Goal: Information Seeking & Learning: Learn about a topic

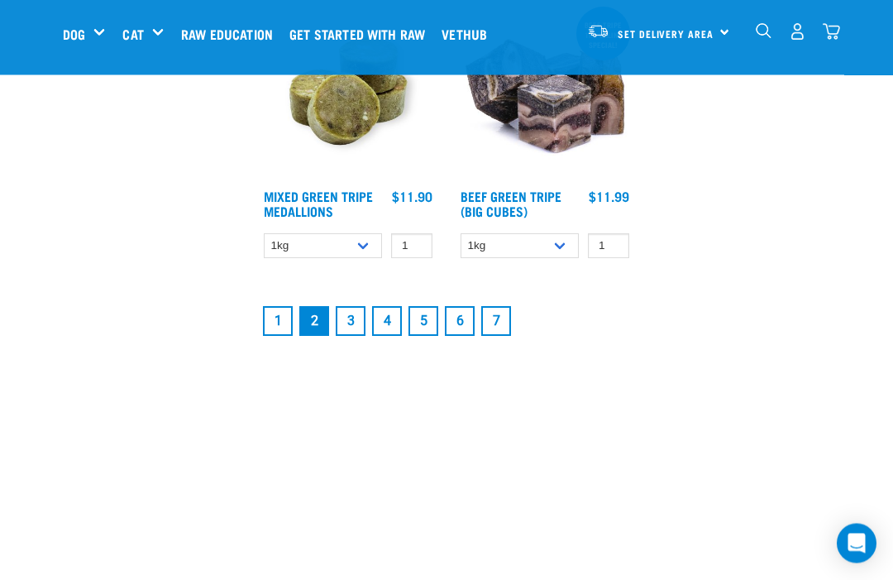
scroll to position [3104, 0]
click at [287, 326] on link "1" at bounding box center [278, 321] width 30 height 30
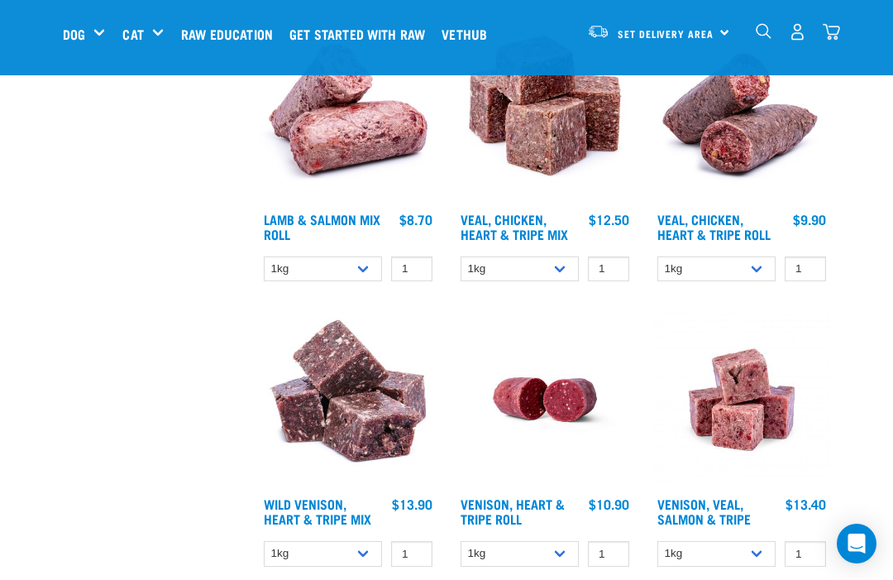
scroll to position [2682, 0]
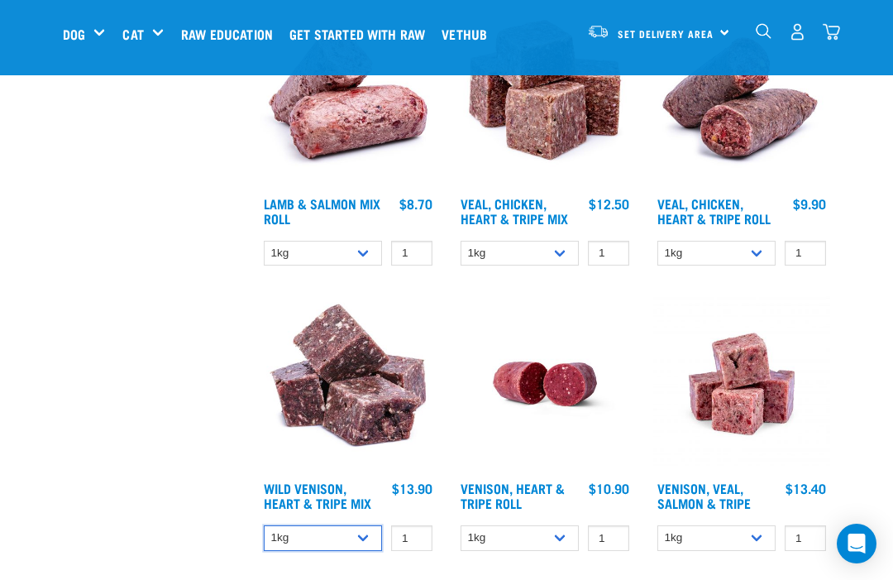
click at [368, 551] on select "1kg 3kg" at bounding box center [323, 538] width 118 height 26
select select "763"
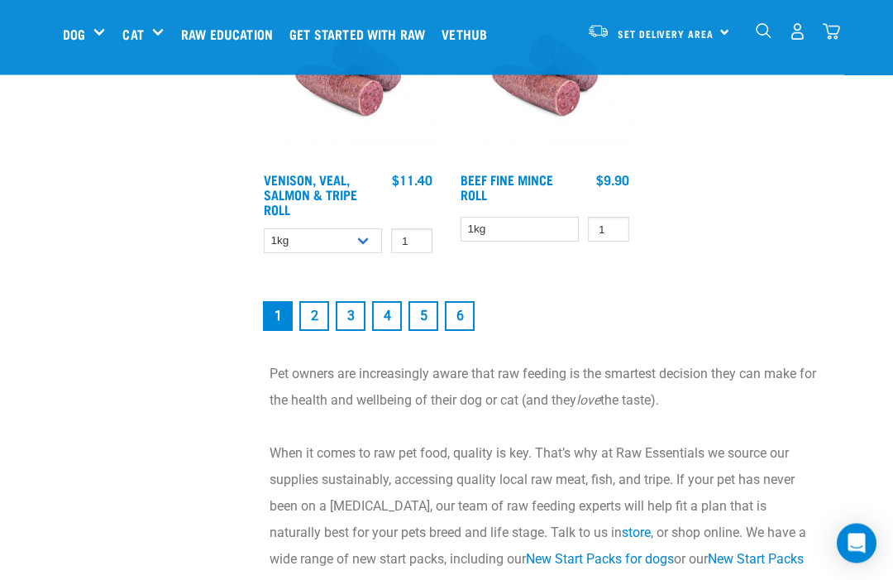
scroll to position [3276, 0]
click at [313, 330] on link "2" at bounding box center [314, 315] width 30 height 30
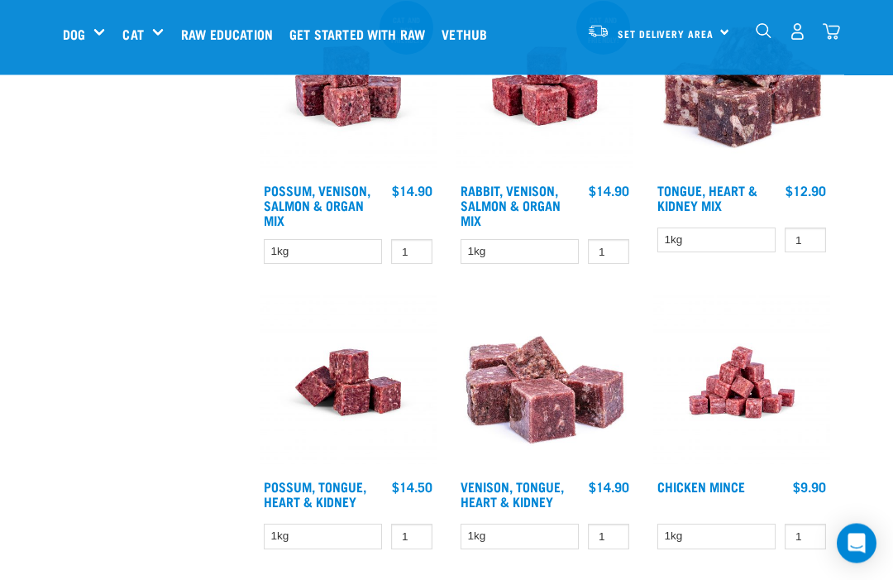
scroll to position [820, 0]
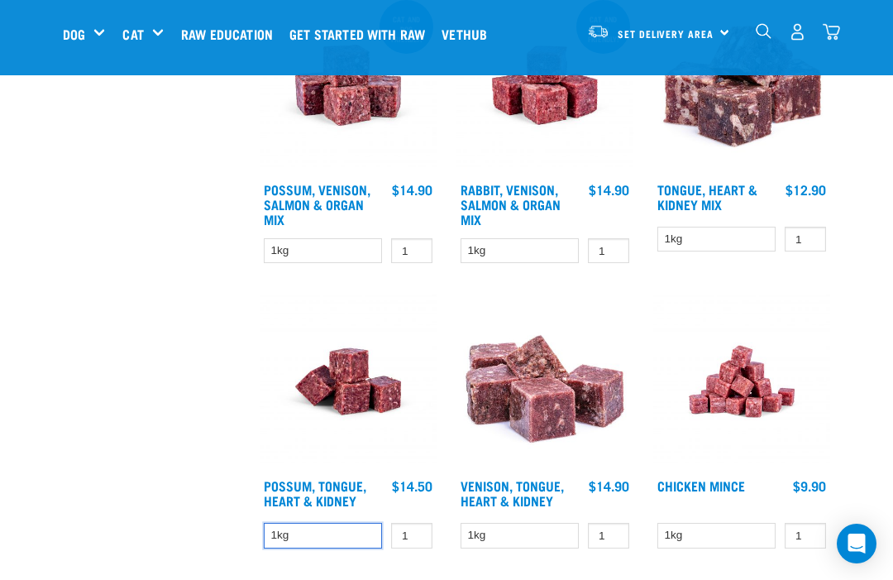
click at [369, 534] on select "1kg" at bounding box center [323, 535] width 118 height 26
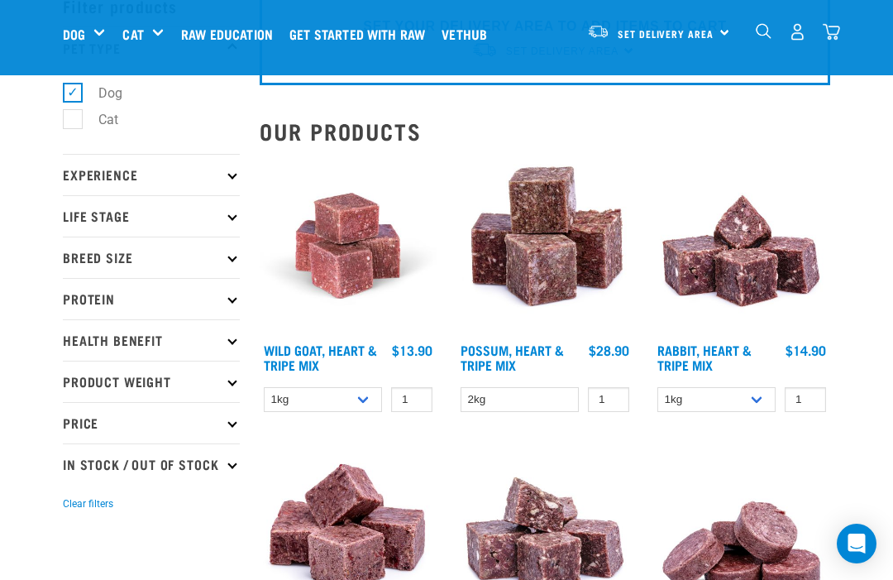
scroll to position [103, 0]
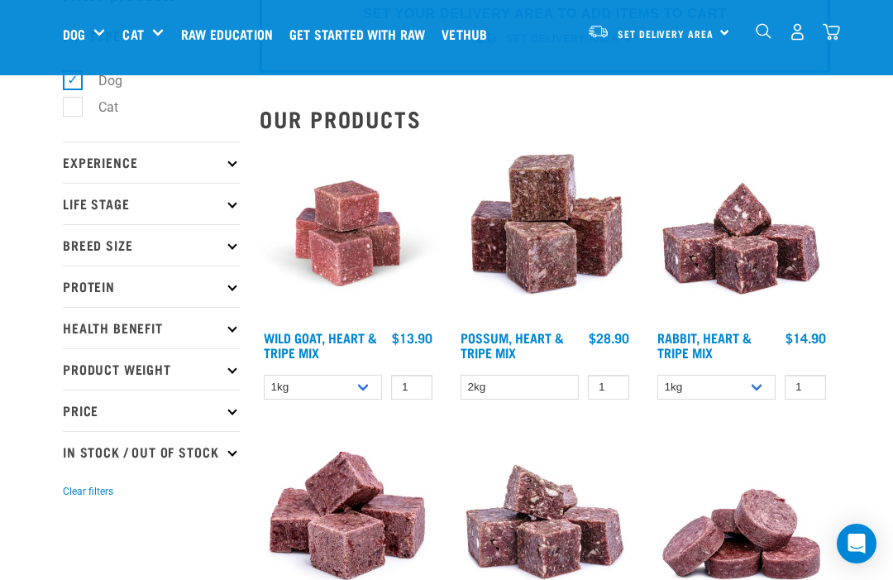
click at [236, 281] on p "Protein" at bounding box center [151, 285] width 177 height 41
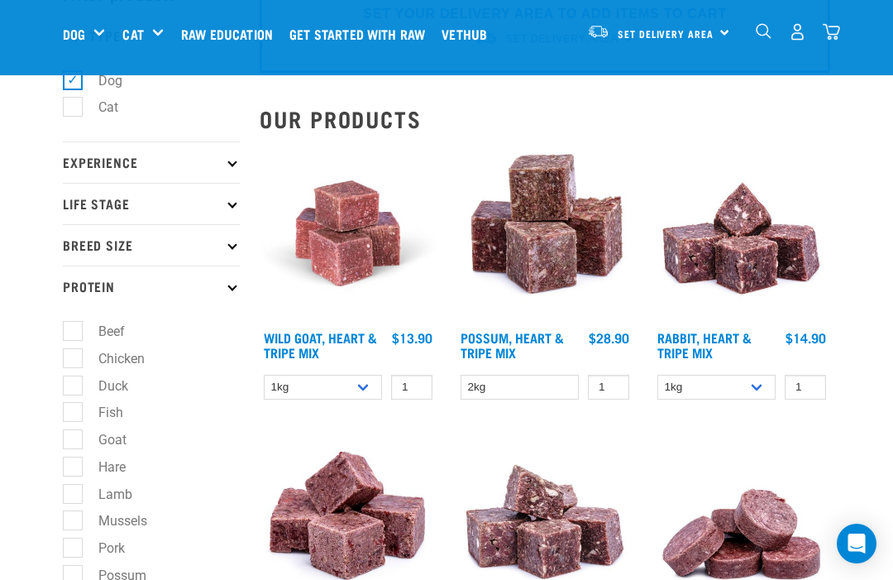
click at [78, 456] on label "Hare" at bounding box center [102, 466] width 60 height 21
click at [74, 458] on input "Hare" at bounding box center [68, 463] width 11 height 11
checkbox input "true"
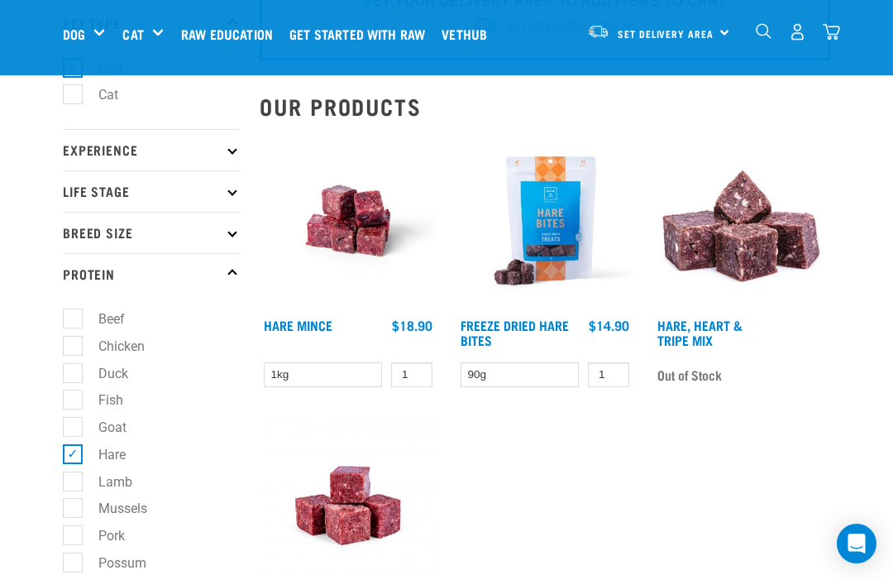
scroll to position [143, 0]
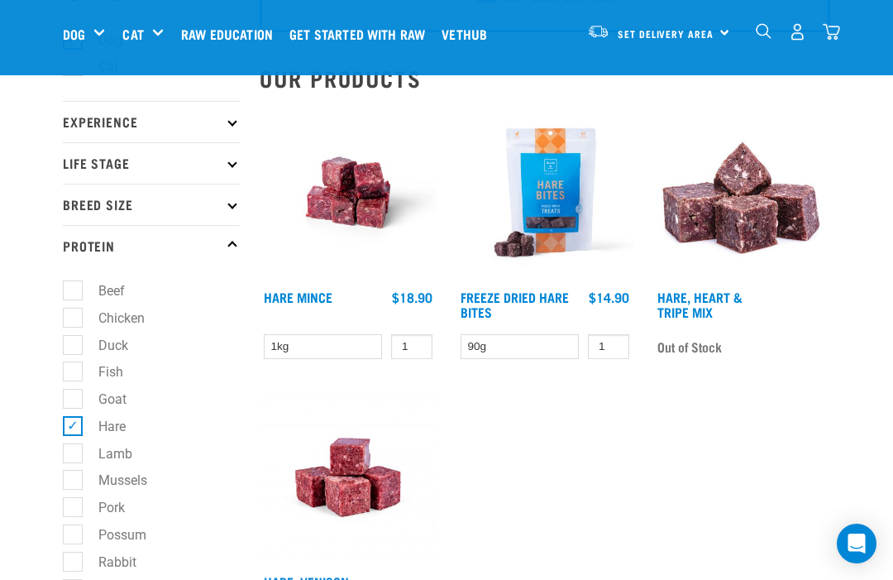
click at [94, 422] on label "Hare" at bounding box center [102, 426] width 60 height 21
click at [74, 422] on input "Hare" at bounding box center [68, 423] width 11 height 11
checkbox input "false"
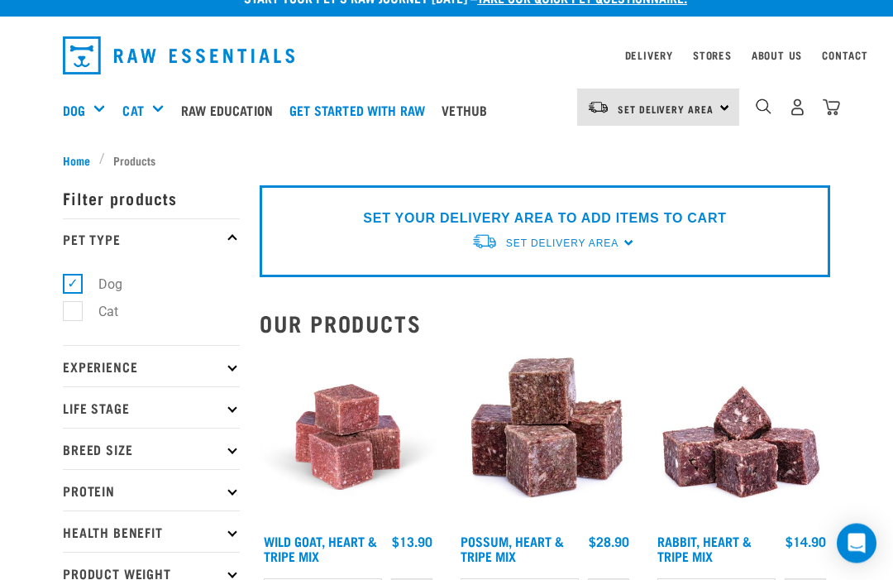
scroll to position [26, 0]
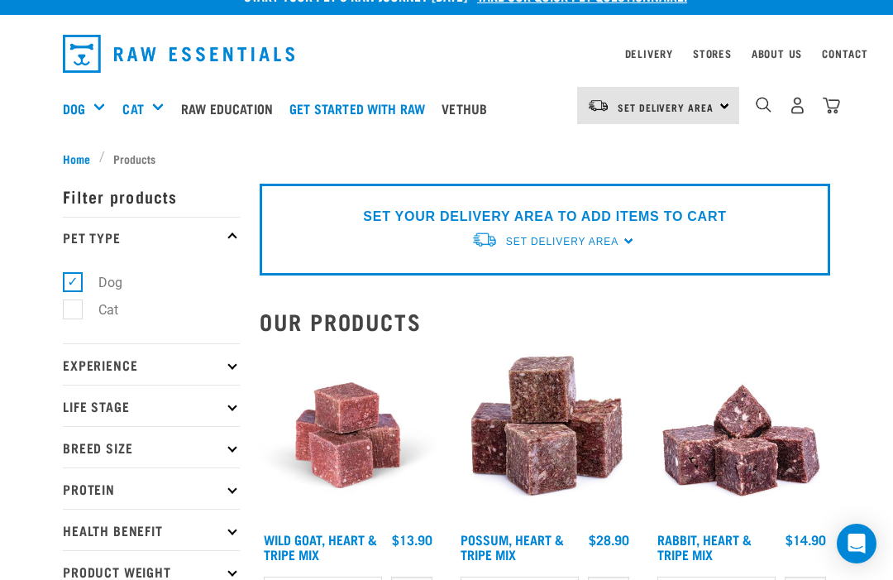
click at [239, 480] on p "Protein" at bounding box center [151, 487] width 177 height 41
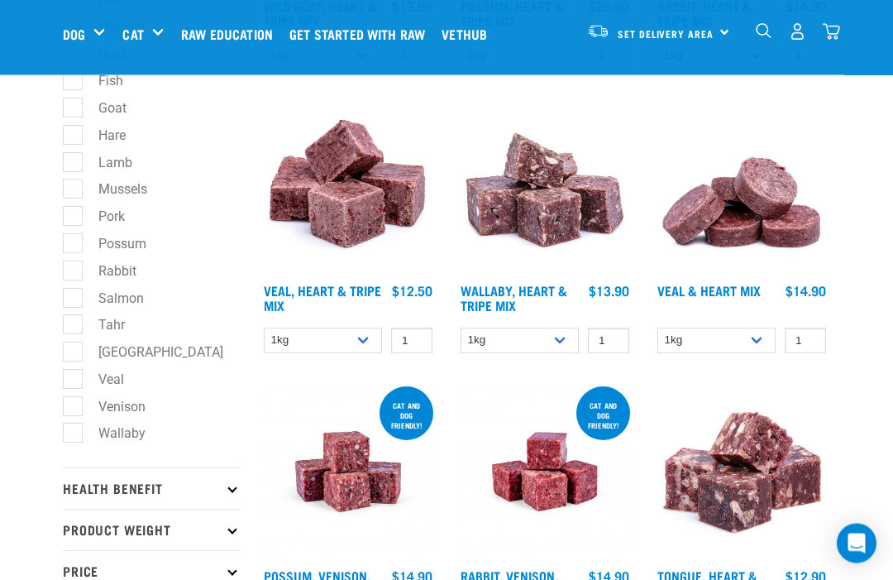
scroll to position [437, 0]
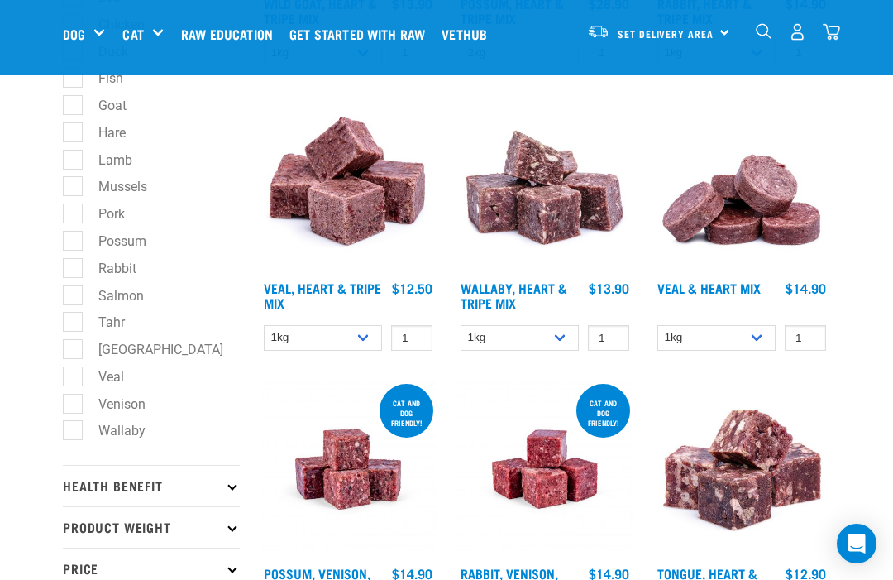
click at [135, 339] on label "[GEOGRAPHIC_DATA]" at bounding box center [151, 349] width 158 height 21
click at [74, 341] on input "[GEOGRAPHIC_DATA]" at bounding box center [68, 346] width 11 height 11
checkbox input "true"
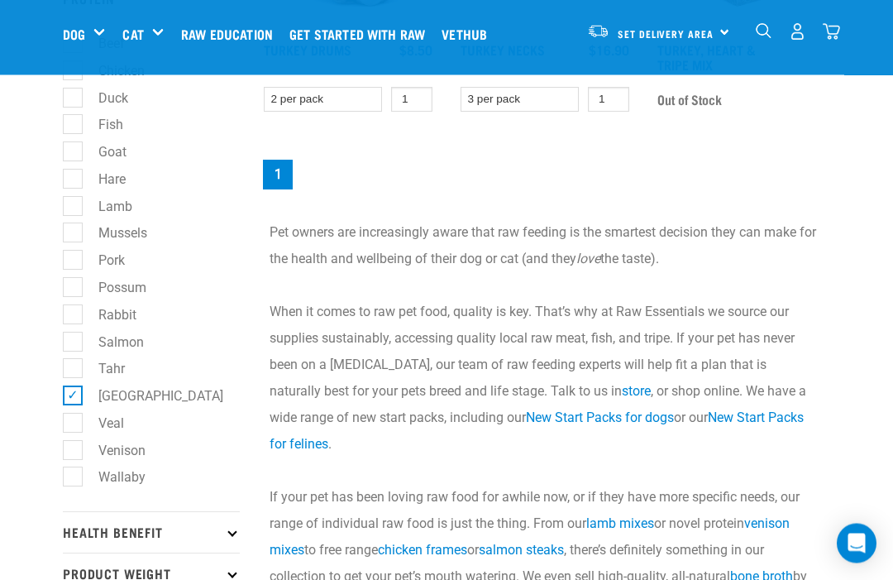
scroll to position [393, 0]
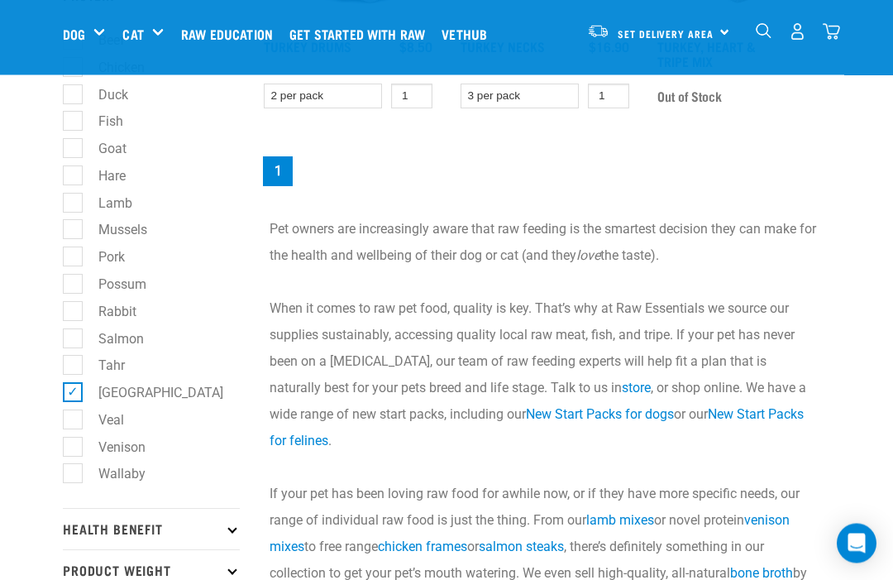
click at [84, 383] on label "[GEOGRAPHIC_DATA]" at bounding box center [151, 393] width 158 height 21
click at [74, 384] on input "[GEOGRAPHIC_DATA]" at bounding box center [68, 389] width 11 height 11
checkbox input "false"
click at [136, 274] on label "Possum" at bounding box center [112, 284] width 81 height 21
click at [74, 276] on input "Possum" at bounding box center [68, 281] width 11 height 11
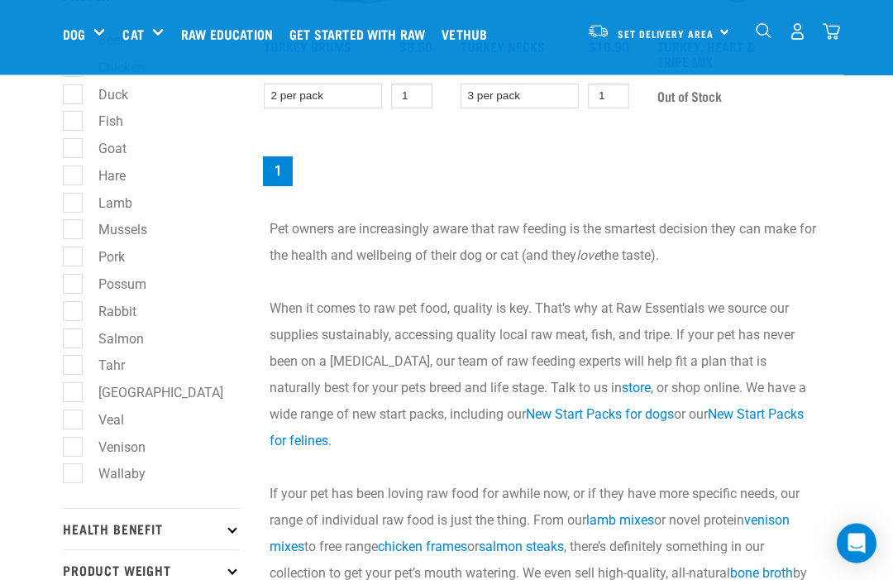
checkbox input "true"
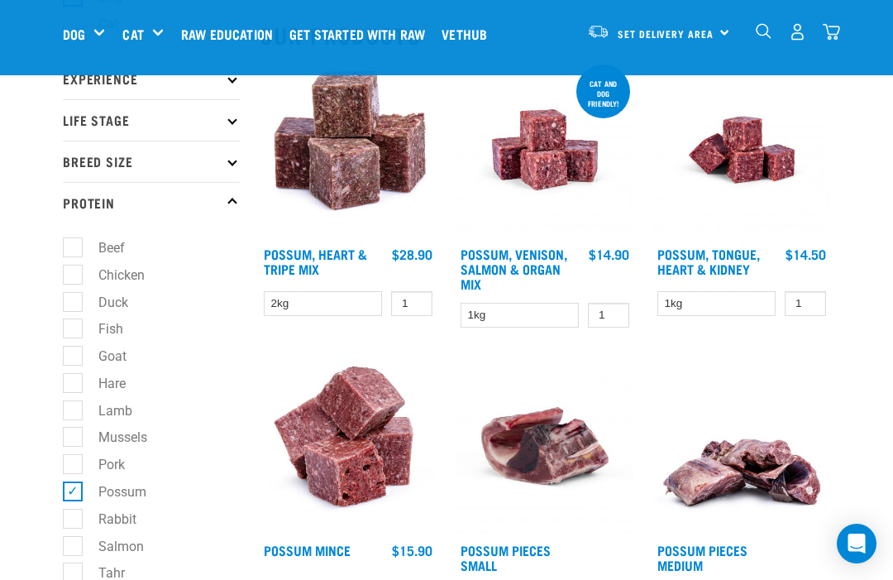
scroll to position [187, 0]
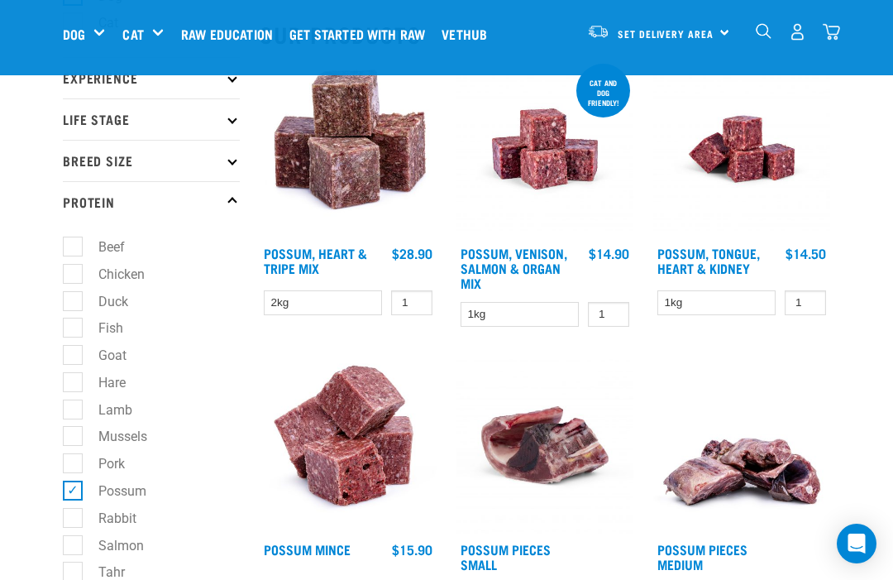
click at [730, 301] on select "1kg" at bounding box center [716, 303] width 118 height 26
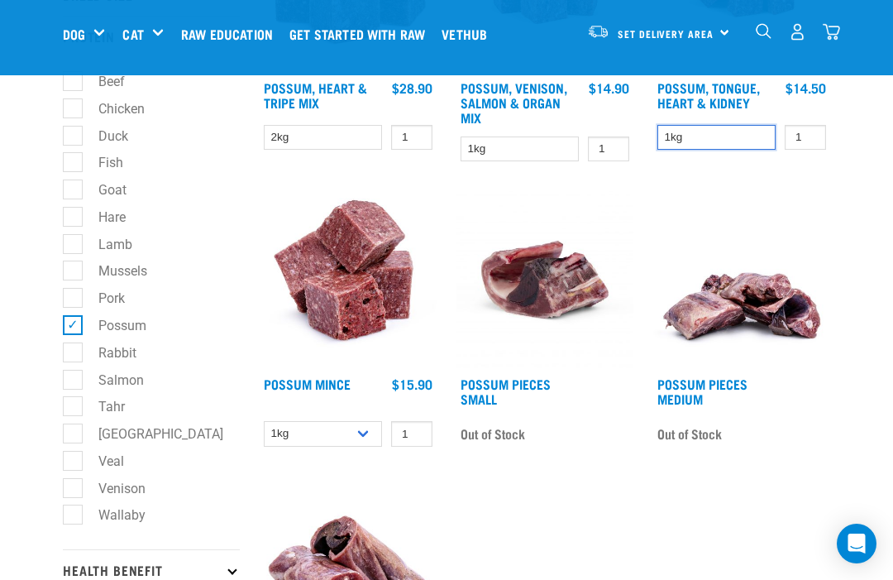
scroll to position [351, 0]
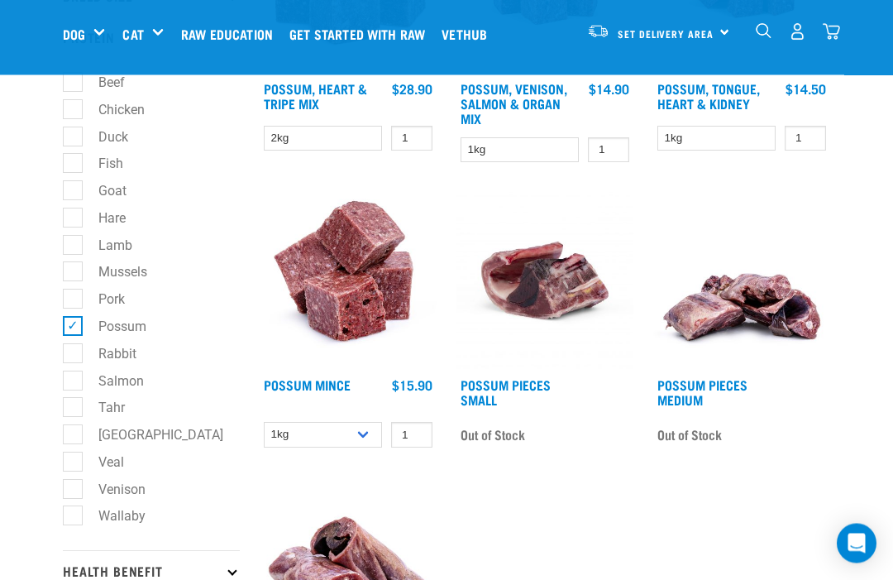
click at [113, 432] on label "[GEOGRAPHIC_DATA]" at bounding box center [151, 435] width 158 height 21
click at [74, 432] on input "[GEOGRAPHIC_DATA]" at bounding box center [68, 432] width 11 height 11
checkbox input "true"
click at [74, 326] on label "Possum" at bounding box center [112, 327] width 81 height 21
click at [74, 326] on input "Possum" at bounding box center [68, 323] width 11 height 11
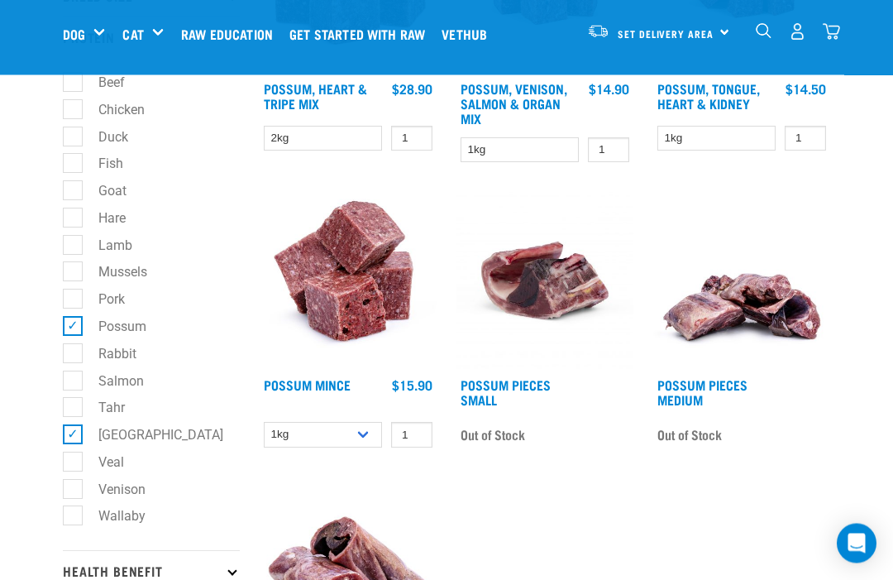
checkbox input "false"
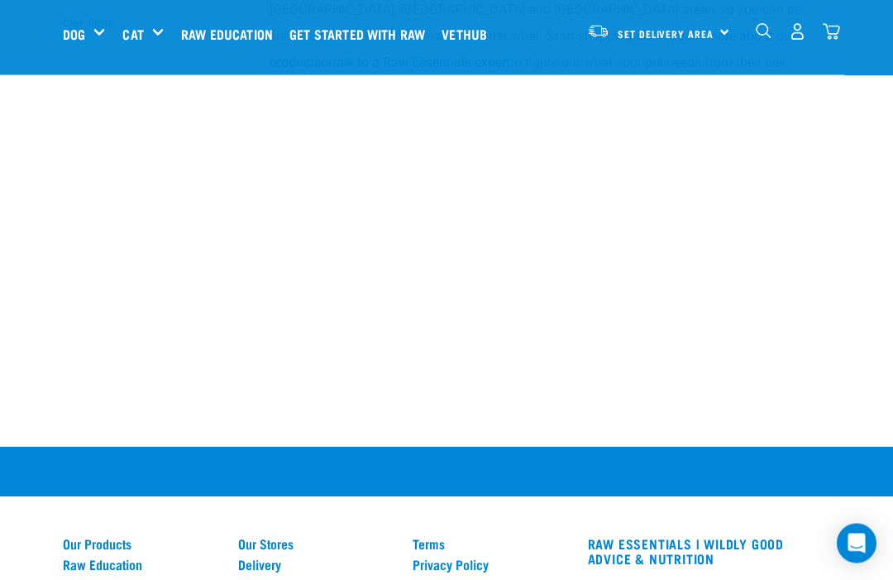
scroll to position [1063, 0]
